Goal: Task Accomplishment & Management: Use online tool/utility

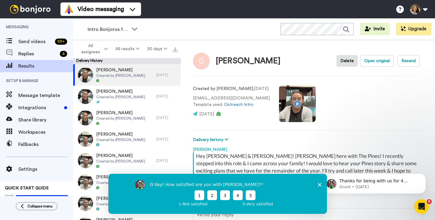
type textarea "x"
click at [48, 98] on span "Message template" at bounding box center [45, 95] width 55 height 7
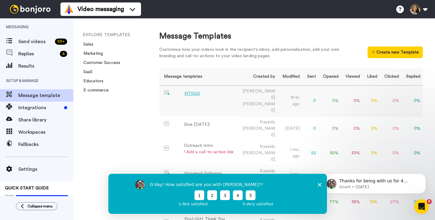
click at [191, 95] on div "NTXGD" at bounding box center [193, 93] width 16 height 6
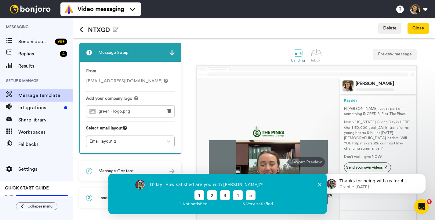
click at [319, 183] on polygon "Close survey" at bounding box center [320, 184] width 4 height 4
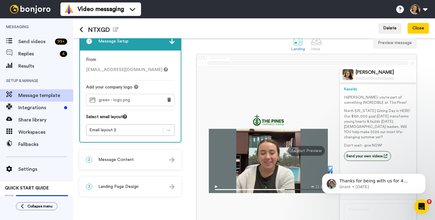
scroll to position [25, 0]
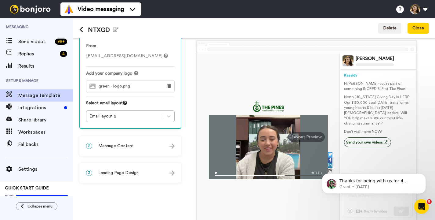
click at [125, 139] on div "2 Message Content" at bounding box center [130, 146] width 101 height 18
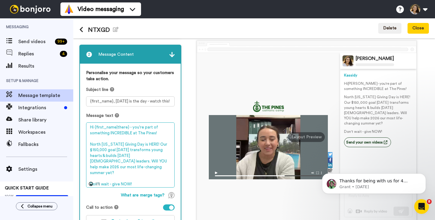
click at [124, 135] on textarea "Hi {first_name|there} - you're part of something INCREDIBLE at The Pines! North…" at bounding box center [130, 154] width 89 height 65
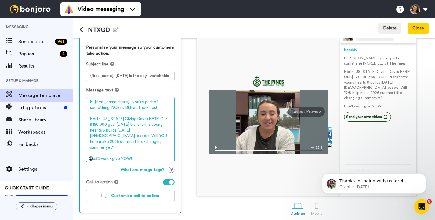
scroll to position [51, 0]
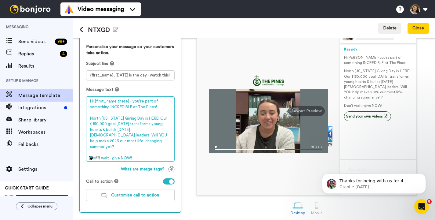
click at [147, 140] on textarea "Hi {first_name|there} - you're part of something INCREDIBLE at The Pines! North…" at bounding box center [130, 128] width 89 height 65
drag, startPoint x: 142, startPoint y: 152, endPoint x: 82, endPoint y: 152, distance: 60.5
click at [82, 152] on div "Personalise your message so your customers take action. Subject line {first_nam…" at bounding box center [130, 125] width 101 height 174
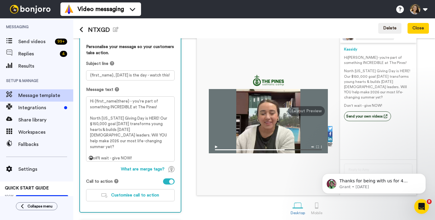
click at [207, 37] on div "NTXGD Edit name Delete Close" at bounding box center [254, 28] width 362 height 20
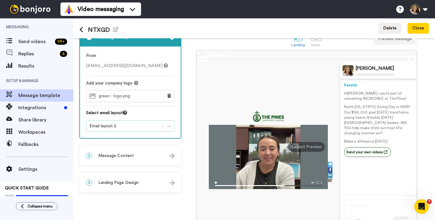
scroll to position [54, 0]
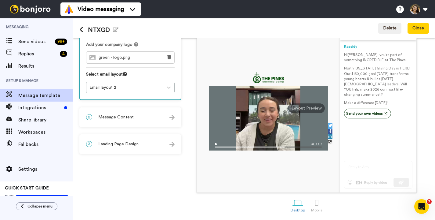
click at [126, 112] on div "2 Message Content" at bounding box center [130, 117] width 101 height 18
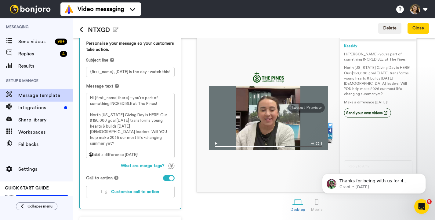
scroll to position [0, 0]
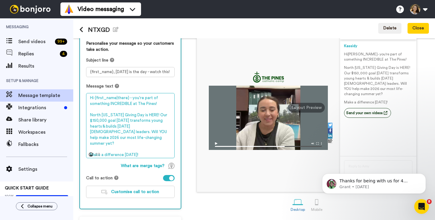
click at [123, 103] on textarea "Hi {first_name|there} - you're part of something INCREDIBLE at The Pines! North…" at bounding box center [130, 125] width 89 height 65
click at [163, 117] on textarea "Hi {first_name|there} - you're part of something INCREDIBLE at The Pines! North…" at bounding box center [130, 125] width 89 height 65
